Goal: Complete application form

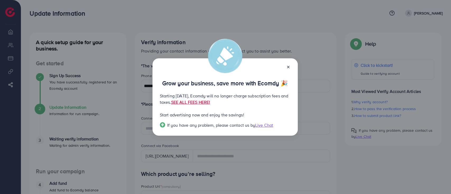
click at [288, 67] on icon at bounding box center [288, 67] width 4 height 4
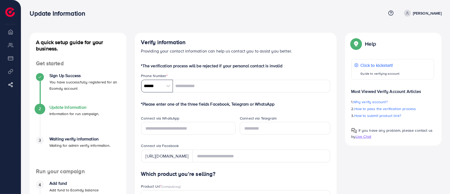
click at [151, 88] on input "******" at bounding box center [157, 86] width 32 height 13
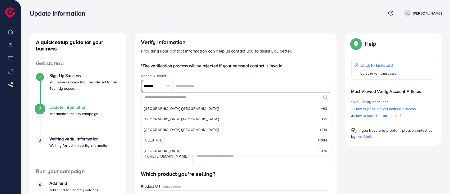
scroll to position [2454, 0]
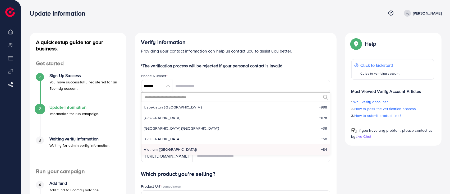
click at [171, 94] on input "text" at bounding box center [232, 97] width 177 height 9
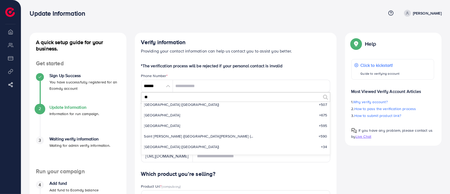
scroll to position [0, 0]
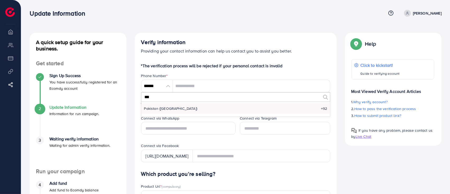
type input "***"
click at [168, 111] on span "Pakistan (‫پاکستان‬‎)" at bounding box center [170, 108] width 53 height 5
type input "******"
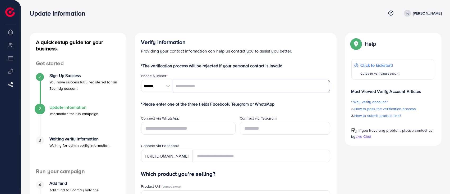
click at [187, 91] on input "tel" at bounding box center [251, 86] width 157 height 13
type input "**********"
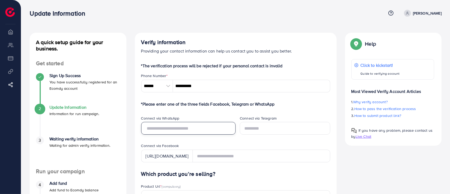
click at [206, 133] on input "text" at bounding box center [188, 128] width 95 height 13
paste input "**********"
click at [146, 129] on input "**********" at bounding box center [188, 128] width 95 height 13
click at [158, 130] on input "**********" at bounding box center [188, 128] width 95 height 13
type input "**********"
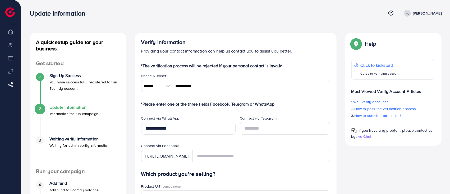
click at [214, 147] on div "Connect via Facebook" at bounding box center [235, 146] width 189 height 7
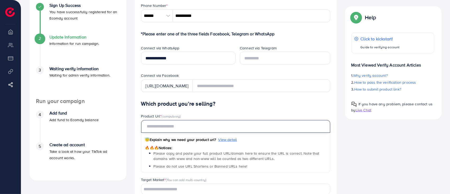
click at [200, 128] on input "text" at bounding box center [235, 126] width 189 height 13
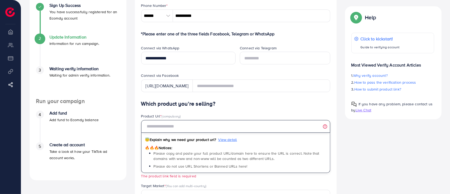
paste input "**********"
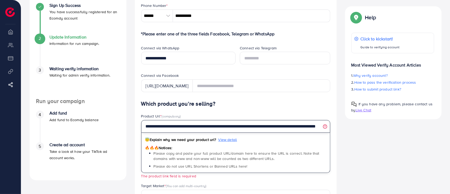
scroll to position [0, 39]
click at [165, 127] on input "**********" at bounding box center [235, 126] width 189 height 13
type input "**********"
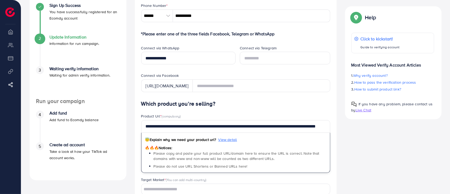
click at [375, 154] on div "**********" at bounding box center [235, 151] width 420 height 379
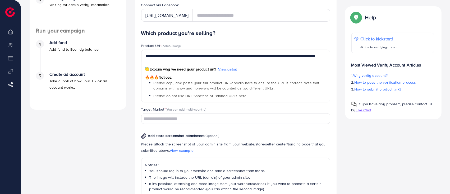
scroll to position [176, 0]
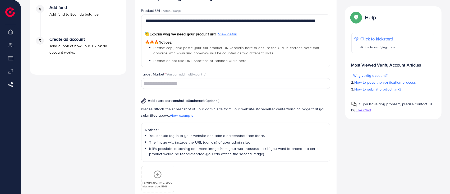
click at [173, 87] on input "Search for option" at bounding box center [232, 84] width 181 height 8
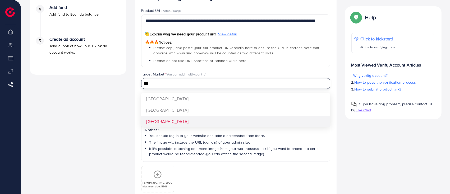
type input "***"
click at [168, 121] on div "**********" at bounding box center [235, 107] width 189 height 225
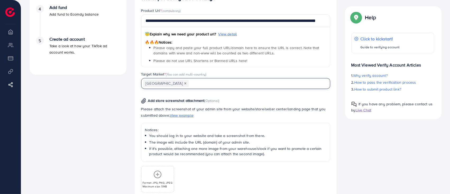
click at [189, 82] on input "Search for option" at bounding box center [256, 84] width 134 height 8
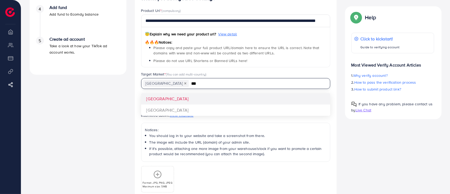
type input "***"
click at [178, 98] on div "**********" at bounding box center [235, 107] width 189 height 225
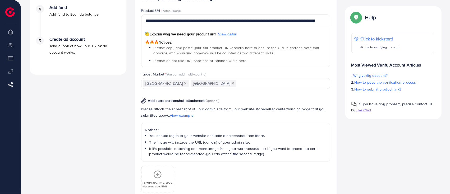
scroll to position [226, 0]
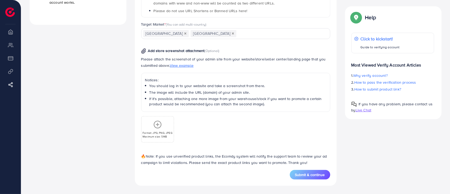
click at [159, 124] on icon at bounding box center [157, 125] width 8 height 8
click at [197, 130] on div "Format: JPG, PNG, JPEG Maximum size: 5MB" at bounding box center [196, 130] width 32 height 18
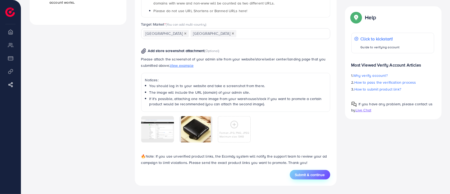
click at [313, 177] on button "Submit & continue" at bounding box center [310, 175] width 40 height 10
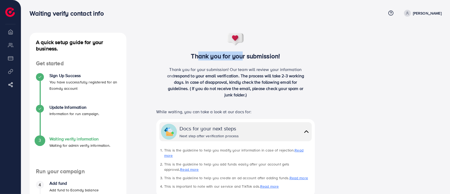
drag, startPoint x: 195, startPoint y: 58, endPoint x: 239, endPoint y: 57, distance: 44.4
click at [239, 57] on h3 "Thank you for your submission!" at bounding box center [235, 56] width 176 height 8
click at [258, 54] on h3 "Thank you for your submission!" at bounding box center [235, 56] width 176 height 8
drag, startPoint x: 166, startPoint y: 69, endPoint x: 170, endPoint y: 69, distance: 4.3
click at [168, 69] on p "Thank you for your submission! Our team will review your information and respon…" at bounding box center [235, 82] width 141 height 32
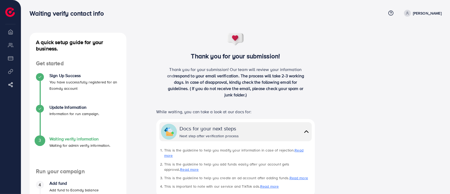
drag, startPoint x: 170, startPoint y: 69, endPoint x: 186, endPoint y: 70, distance: 16.1
click at [174, 70] on p "Thank you for your submission! Our team will review your information and respon…" at bounding box center [235, 82] width 141 height 32
click at [186, 70] on p "Thank you for your submission! Our team will review your information and respon…" at bounding box center [235, 82] width 141 height 32
click at [189, 69] on p "Thank you for your submission! Our team will review your information and respon…" at bounding box center [235, 82] width 141 height 32
click at [195, 69] on p "Thank you for your submission! Our team will review your information and respon…" at bounding box center [235, 82] width 141 height 32
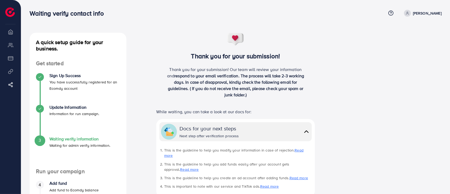
click at [228, 71] on p "Thank you for your submission! Our team will review your information and respon…" at bounding box center [235, 82] width 141 height 32
click at [234, 67] on p "Thank you for your submission! Our team will review your information and respon…" at bounding box center [235, 82] width 141 height 32
click at [296, 71] on p "Thank you for your submission! Our team will review your information and respon…" at bounding box center [235, 82] width 141 height 32
drag, startPoint x: 183, startPoint y: 76, endPoint x: 187, endPoint y: 76, distance: 3.2
click at [183, 76] on span "respond to your email verification. The process will take 2-3 working days. In …" at bounding box center [236, 85] width 136 height 25
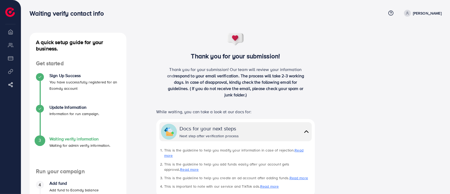
click at [215, 73] on span "respond to your email verification. The process will take 2-3 working days. In …" at bounding box center [236, 85] width 136 height 25
drag, startPoint x: 180, startPoint y: 82, endPoint x: 215, endPoint y: 79, distance: 35.0
click at [211, 78] on span "respond to your email verification. The process will take 2-3 working days. In …" at bounding box center [236, 85] width 136 height 25
click at [231, 83] on span "respond to your email verification. The process will take 2-3 working days. In …" at bounding box center [236, 85] width 136 height 25
click at [287, 85] on p "Thank you for your submission! Our team will review your information and respon…" at bounding box center [235, 82] width 141 height 32
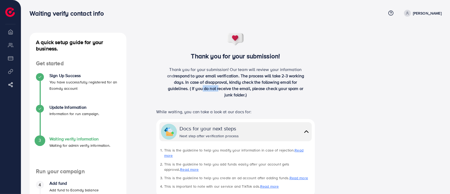
drag, startPoint x: 204, startPoint y: 88, endPoint x: 222, endPoint y: 89, distance: 18.8
click at [221, 89] on span "respond to your email verification. The process will take 2-3 working days. In …" at bounding box center [236, 85] width 136 height 25
drag, startPoint x: 266, startPoint y: 89, endPoint x: 280, endPoint y: 91, distance: 13.6
click at [280, 91] on span "respond to your email verification. The process will take 2-3 working days. In …" at bounding box center [236, 85] width 136 height 25
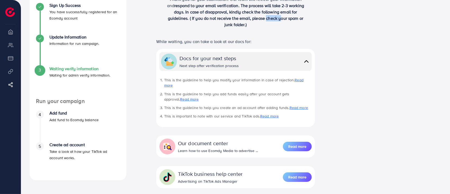
scroll to position [106, 0]
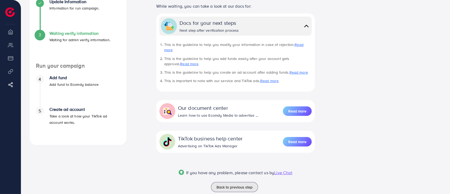
click at [12, 34] on li "Overview" at bounding box center [10, 31] width 21 height 11
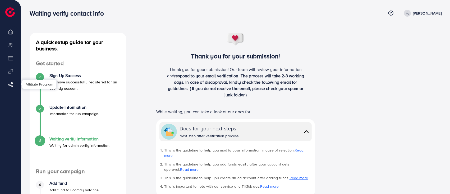
scroll to position [113, 0]
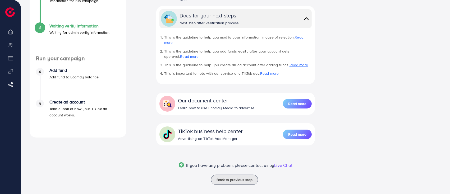
drag, startPoint x: 123, startPoint y: 112, endPoint x: 130, endPoint y: 111, distance: 6.2
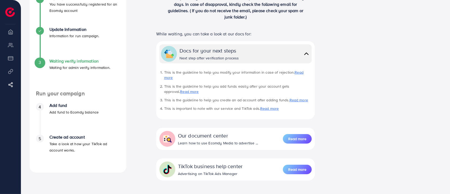
scroll to position [0, 0]
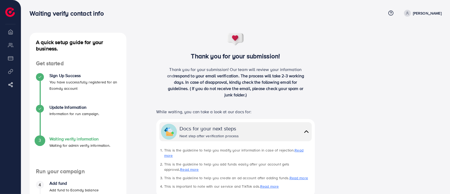
click at [406, 13] on icon at bounding box center [407, 13] width 4 height 4
click at [187, 54] on h3 "Thank you for your submission!" at bounding box center [235, 56] width 176 height 8
click at [202, 59] on h3 "Thank you for your submission!" at bounding box center [235, 56] width 176 height 8
click at [189, 56] on h3 "Thank you for your submission!" at bounding box center [235, 56] width 176 height 8
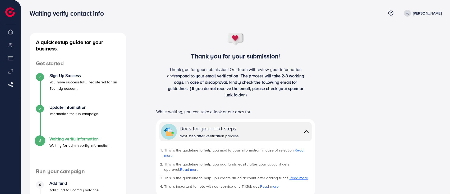
click at [202, 55] on h3 "Thank you for your submission!" at bounding box center [235, 56] width 176 height 8
click at [221, 55] on h3 "Thank you for your submission!" at bounding box center [235, 56] width 176 height 8
drag, startPoint x: 191, startPoint y: 56, endPoint x: 219, endPoint y: 55, distance: 27.8
click at [217, 54] on h3 "Thank you for your submission!" at bounding box center [235, 56] width 176 height 8
click at [221, 55] on h3 "Thank you for your submission!" at bounding box center [235, 56] width 176 height 8
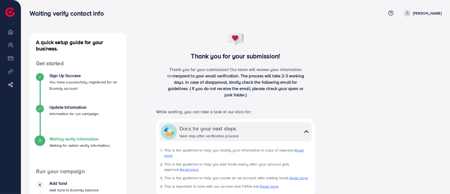
click at [230, 56] on h3 "Thank you for your submission!" at bounding box center [235, 56] width 176 height 8
drag, startPoint x: 233, startPoint y: 56, endPoint x: 237, endPoint y: 56, distance: 3.7
click at [235, 56] on h3 "Thank you for your submission!" at bounding box center [235, 56] width 176 height 8
drag, startPoint x: 247, startPoint y: 56, endPoint x: 266, endPoint y: 56, distance: 19.3
click at [249, 56] on h3 "Thank you for your submission!" at bounding box center [235, 56] width 176 height 8
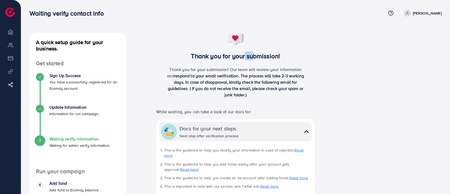
click at [262, 56] on h3 "Thank you for your submission!" at bounding box center [235, 56] width 176 height 8
click at [279, 56] on h3 "Thank you for your submission!" at bounding box center [235, 56] width 176 height 8
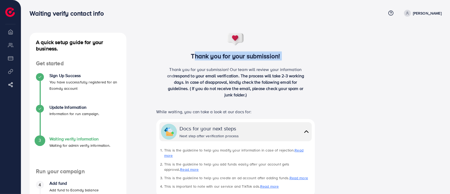
click at [279, 56] on h3 "Thank you for your submission!" at bounding box center [235, 56] width 176 height 8
click at [171, 78] on p "Thank you for your submission! Our team will review your information and respon…" at bounding box center [235, 82] width 141 height 32
click at [173, 70] on p "Thank you for your submission! Our team will review your information and respon…" at bounding box center [235, 82] width 141 height 32
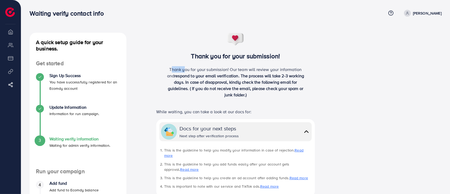
click at [173, 70] on p "Thank you for your submission! Our team will review your information and respon…" at bounding box center [235, 82] width 141 height 32
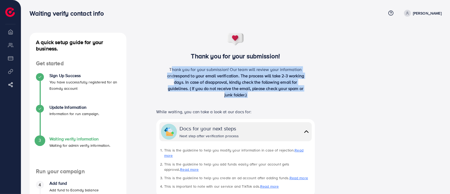
click at [229, 68] on p "Thank you for your submission! Our team will review your information and respon…" at bounding box center [235, 82] width 141 height 32
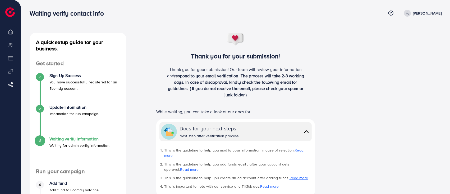
click at [280, 69] on p "Thank you for your submission! Our team will review your information and respon…" at bounding box center [235, 82] width 141 height 32
drag, startPoint x: 214, startPoint y: 74, endPoint x: 242, endPoint y: 75, distance: 28.5
click at [242, 75] on span "respond to your email verification. The process will take 2-3 working days. In …" at bounding box center [236, 85] width 136 height 25
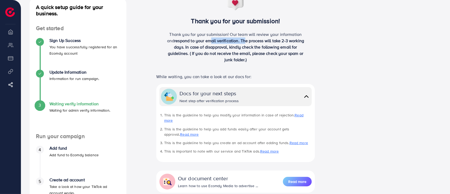
click at [308, 96] on img at bounding box center [306, 97] width 7 height 8
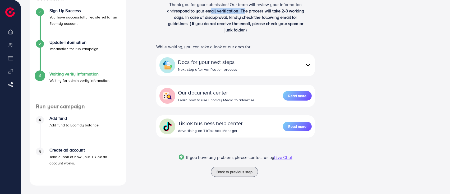
scroll to position [0, 0]
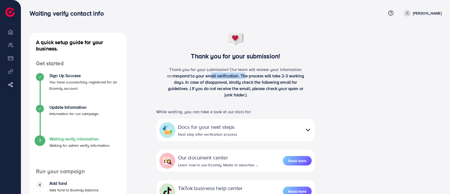
click at [12, 11] on img at bounding box center [10, 12] width 10 height 10
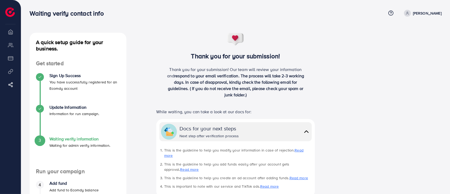
click at [10, 32] on li "Overview" at bounding box center [10, 31] width 21 height 11
click at [9, 15] on img at bounding box center [10, 12] width 10 height 10
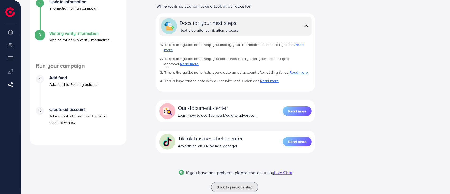
scroll to position [113, 0]
